Goal: Navigation & Orientation: Go to known website

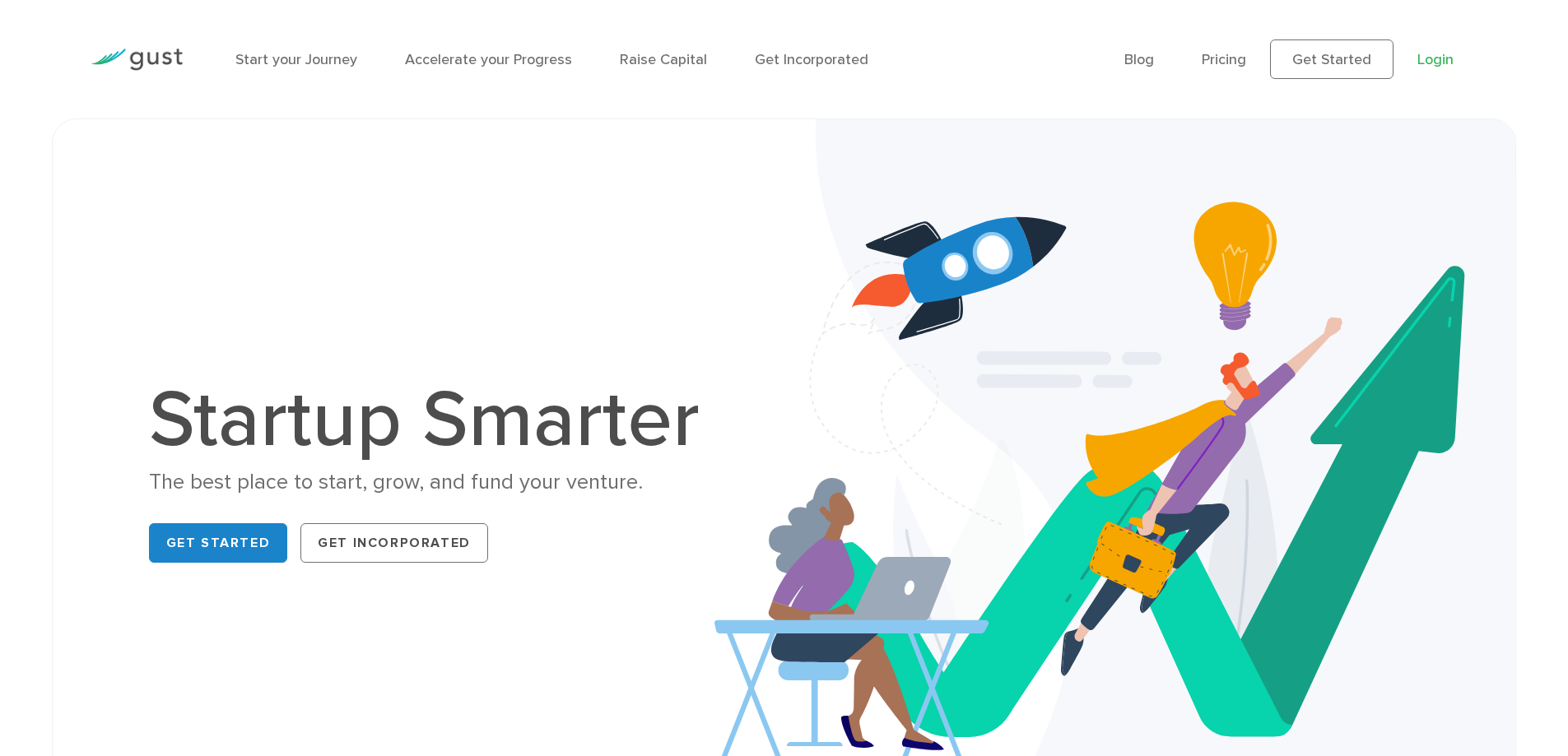
click at [1437, 60] on link "Login" at bounding box center [1435, 59] width 36 height 17
click at [1428, 65] on link "Login" at bounding box center [1435, 59] width 36 height 17
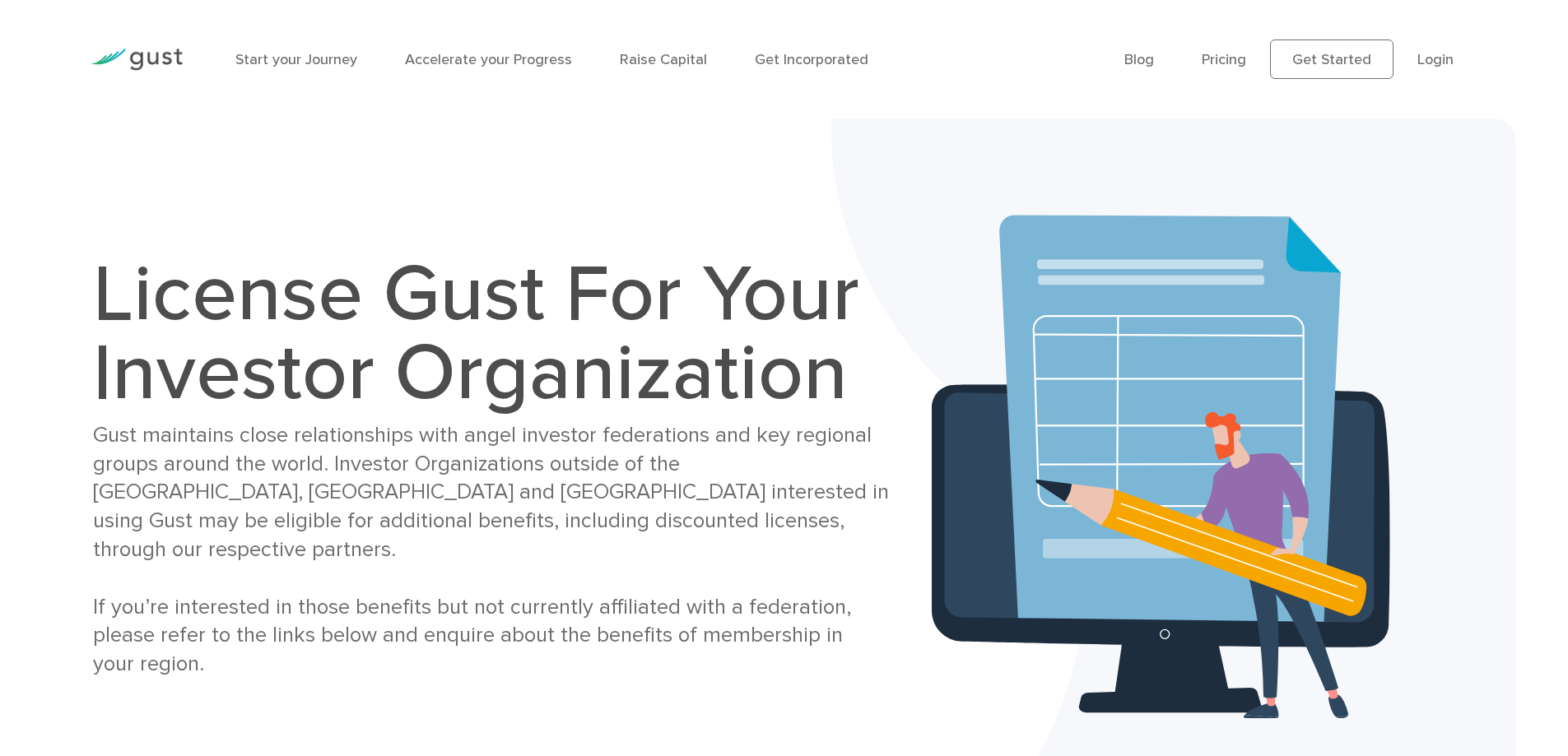
scroll to position [164, 0]
